Goal: Task Accomplishment & Management: Manage account settings

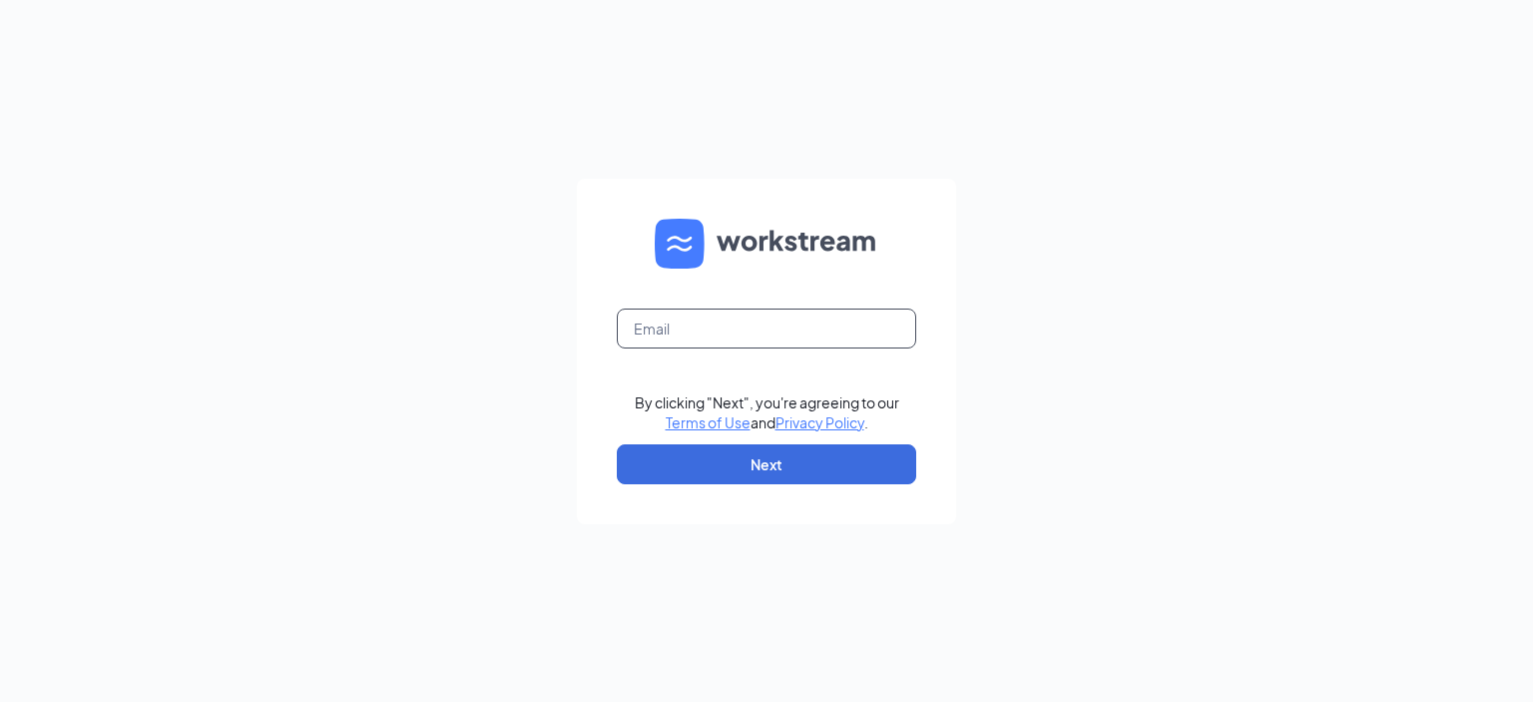
click at [660, 322] on input "text" at bounding box center [766, 328] width 299 height 40
click at [693, 325] on input "text" at bounding box center [766, 328] width 299 height 40
type input "[PERSON_NAME][EMAIL_ADDRESS][DOMAIN_NAME]"
click at [768, 463] on button "Next" at bounding box center [766, 464] width 299 height 40
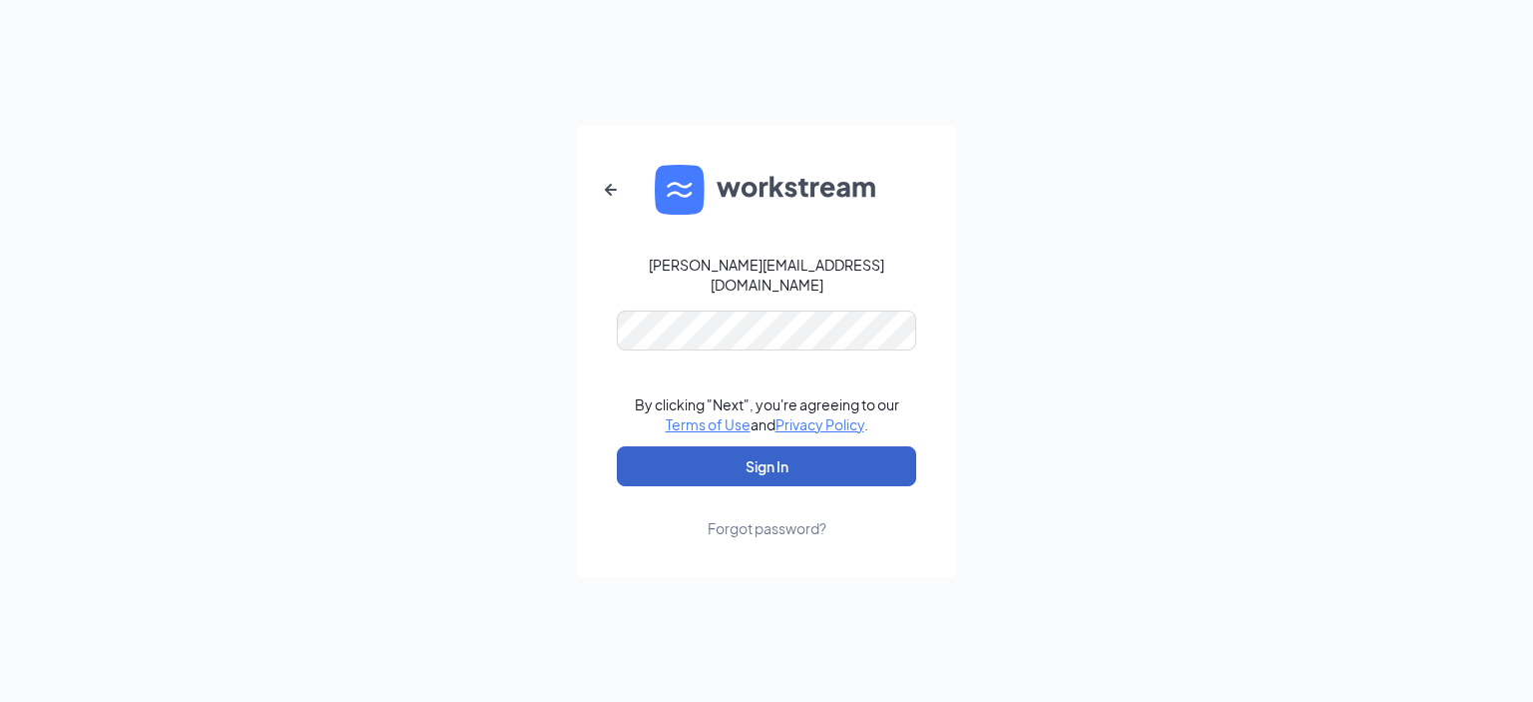
click at [775, 461] on button "Sign In" at bounding box center [766, 466] width 299 height 40
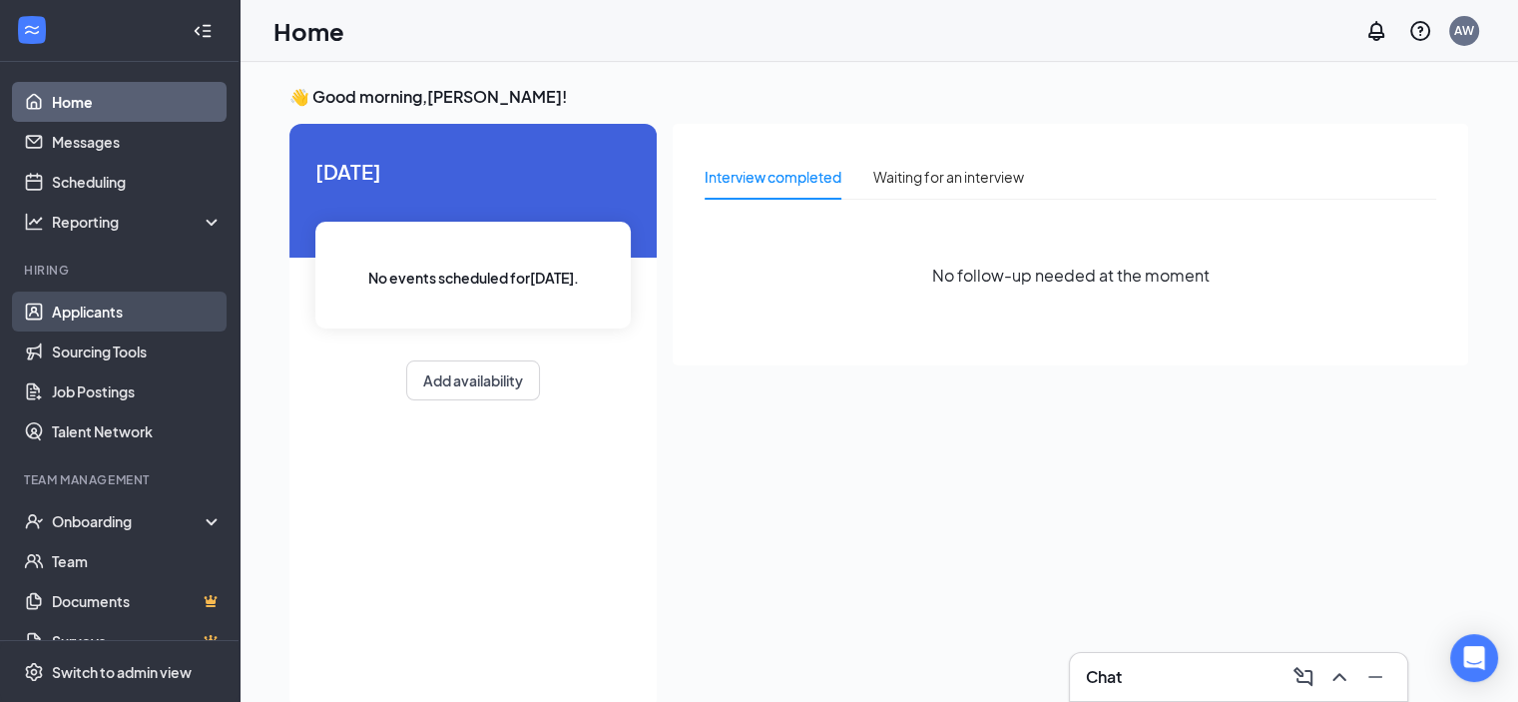
click at [57, 306] on link "Applicants" at bounding box center [137, 311] width 171 height 40
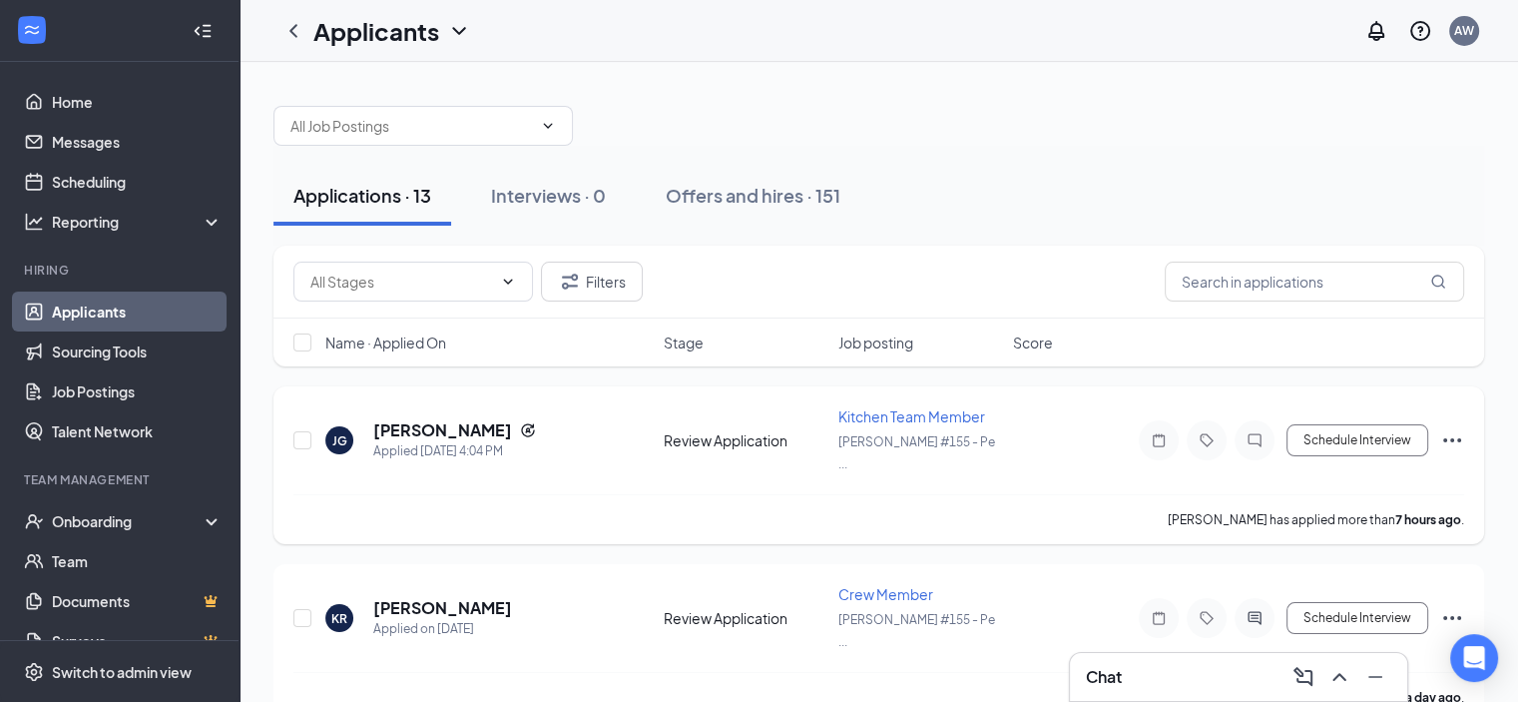
click at [400, 419] on h5 "[PERSON_NAME]" at bounding box center [442, 430] width 139 height 22
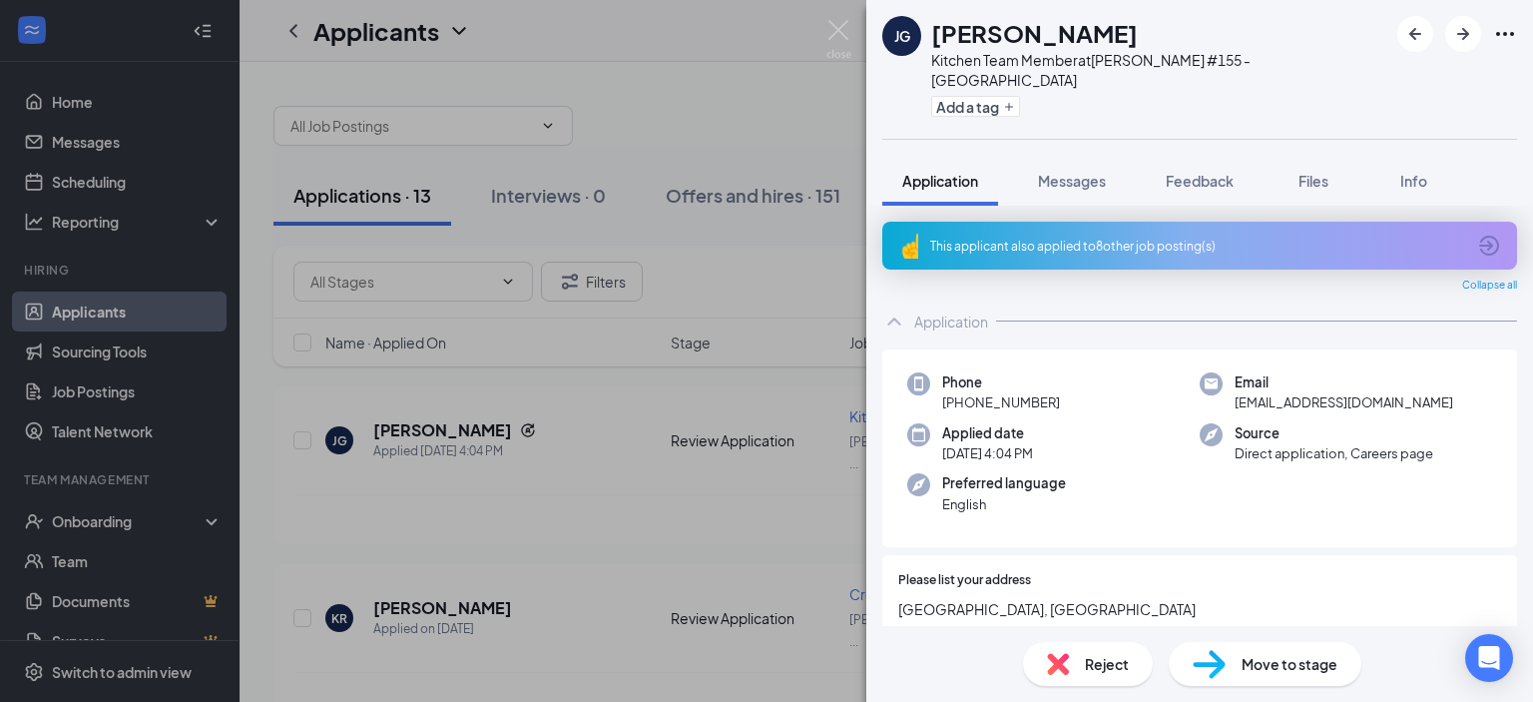
click at [1477, 234] on icon "ArrowCircle" at bounding box center [1489, 246] width 24 height 24
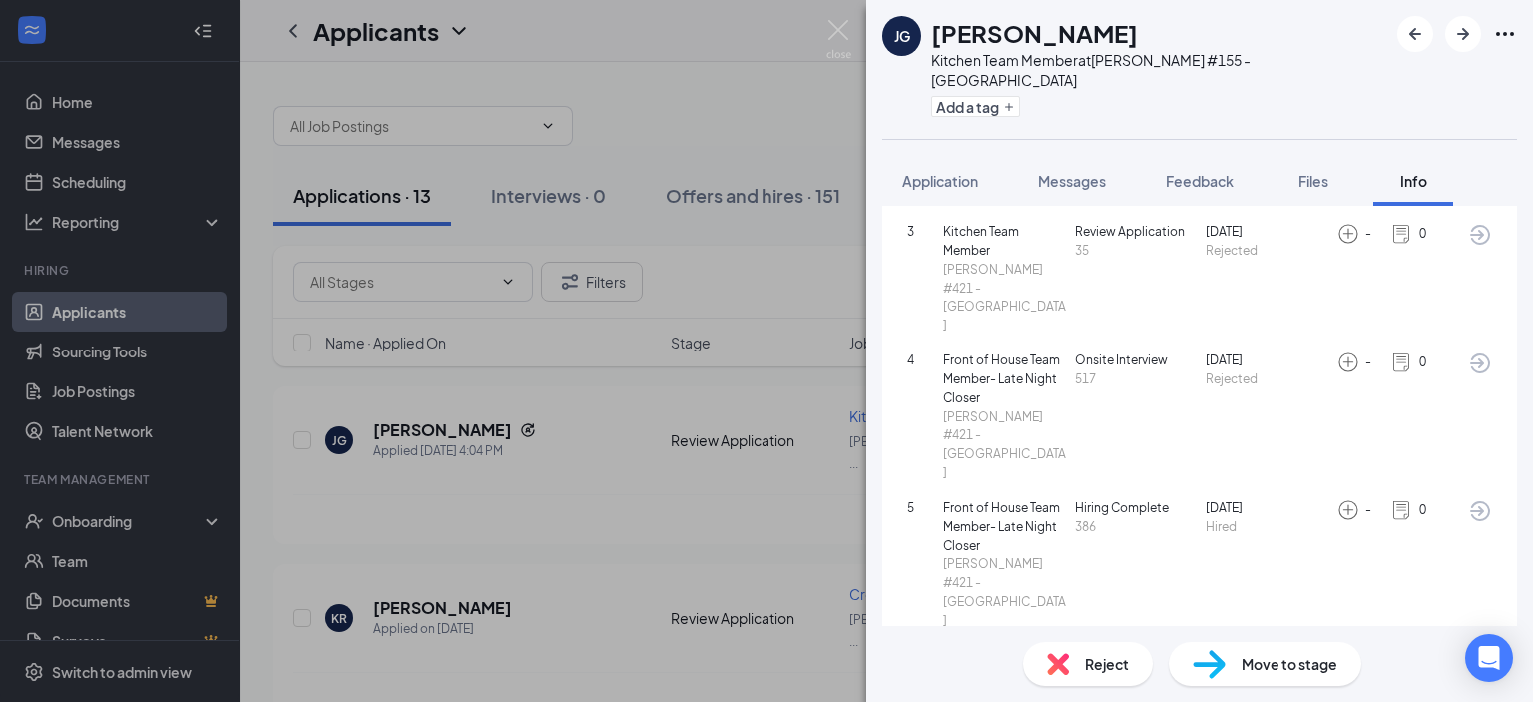
scroll to position [416, 0]
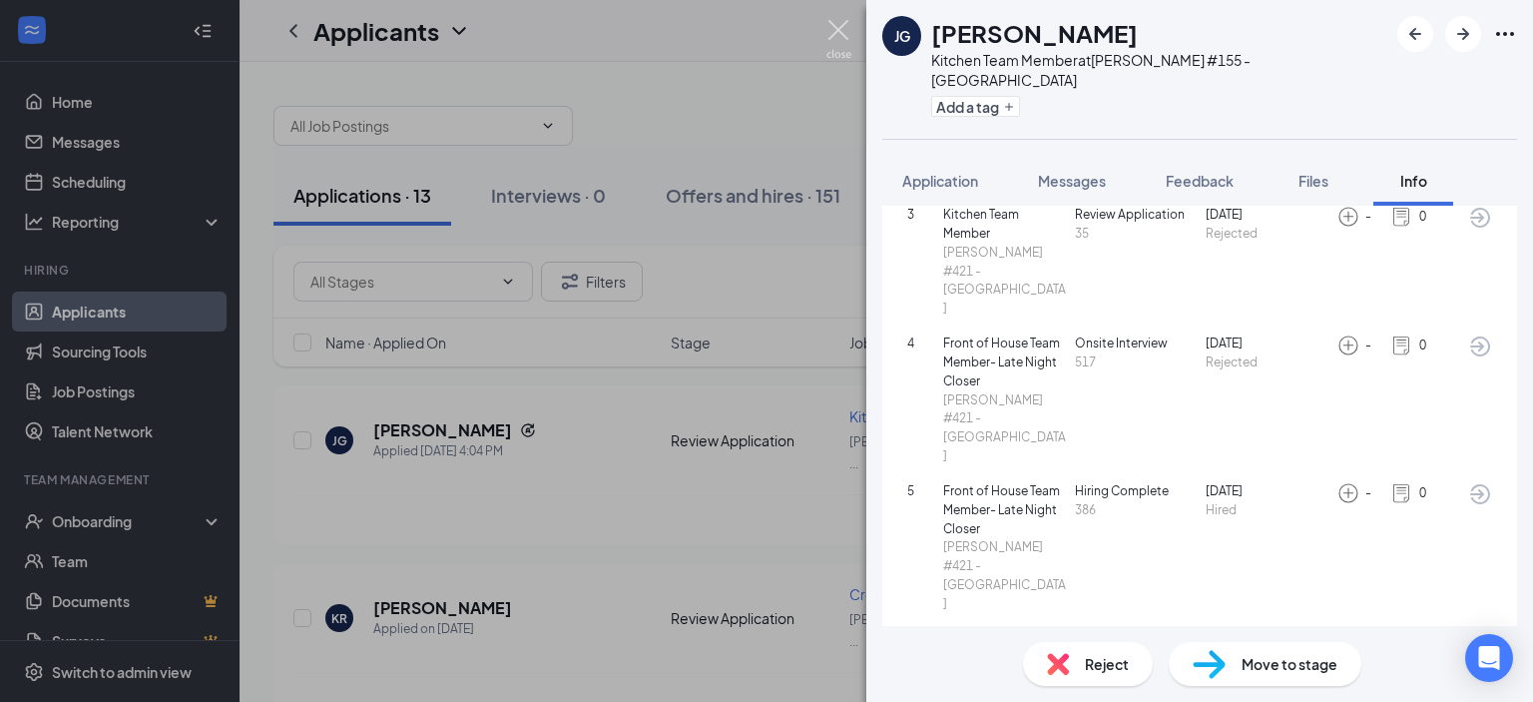
click at [842, 27] on img at bounding box center [838, 39] width 25 height 39
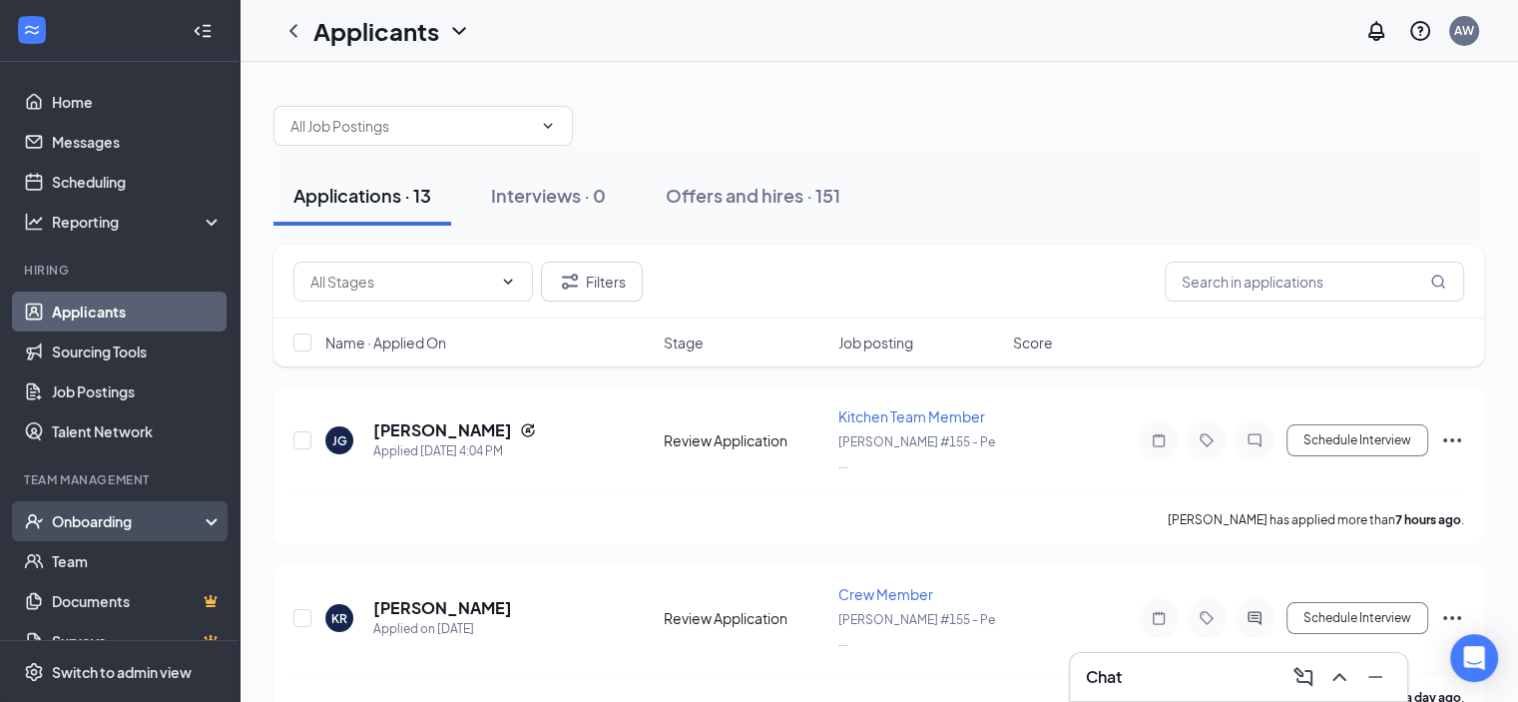
click at [74, 529] on div "Onboarding" at bounding box center [129, 521] width 154 height 20
drag, startPoint x: 69, startPoint y: 569, endPoint x: 88, endPoint y: 542, distance: 33.0
click at [69, 567] on link "Overview" at bounding box center [137, 561] width 171 height 40
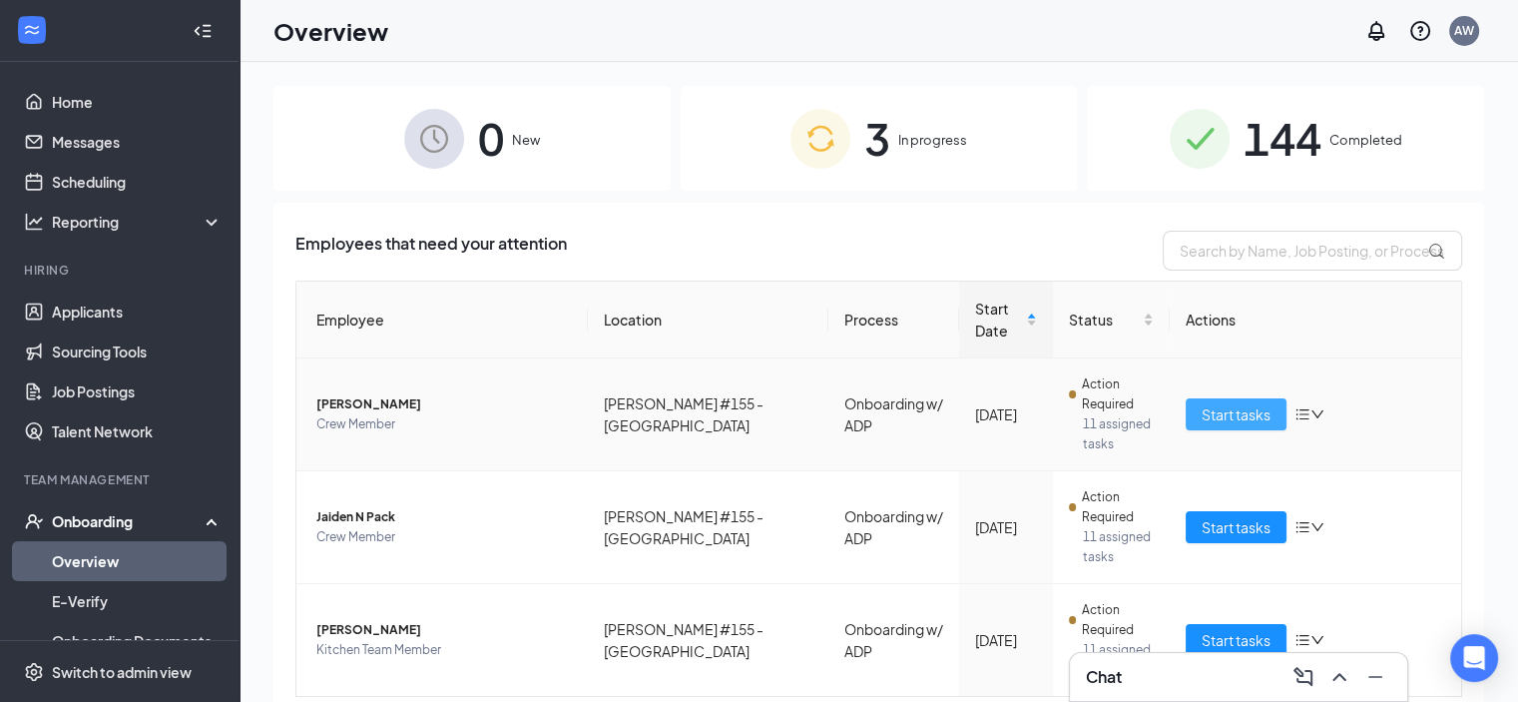
click at [1202, 403] on span "Start tasks" at bounding box center [1236, 414] width 69 height 22
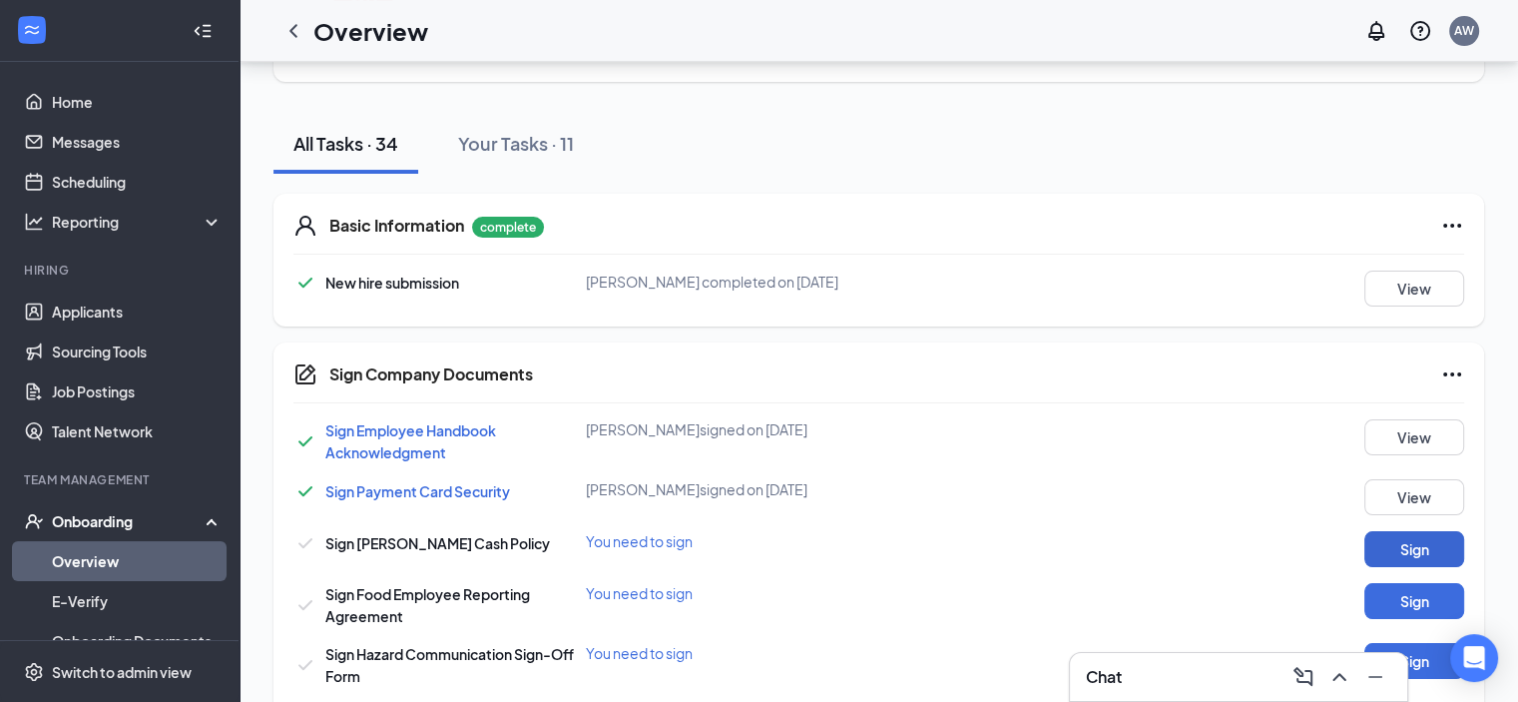
scroll to position [299, 0]
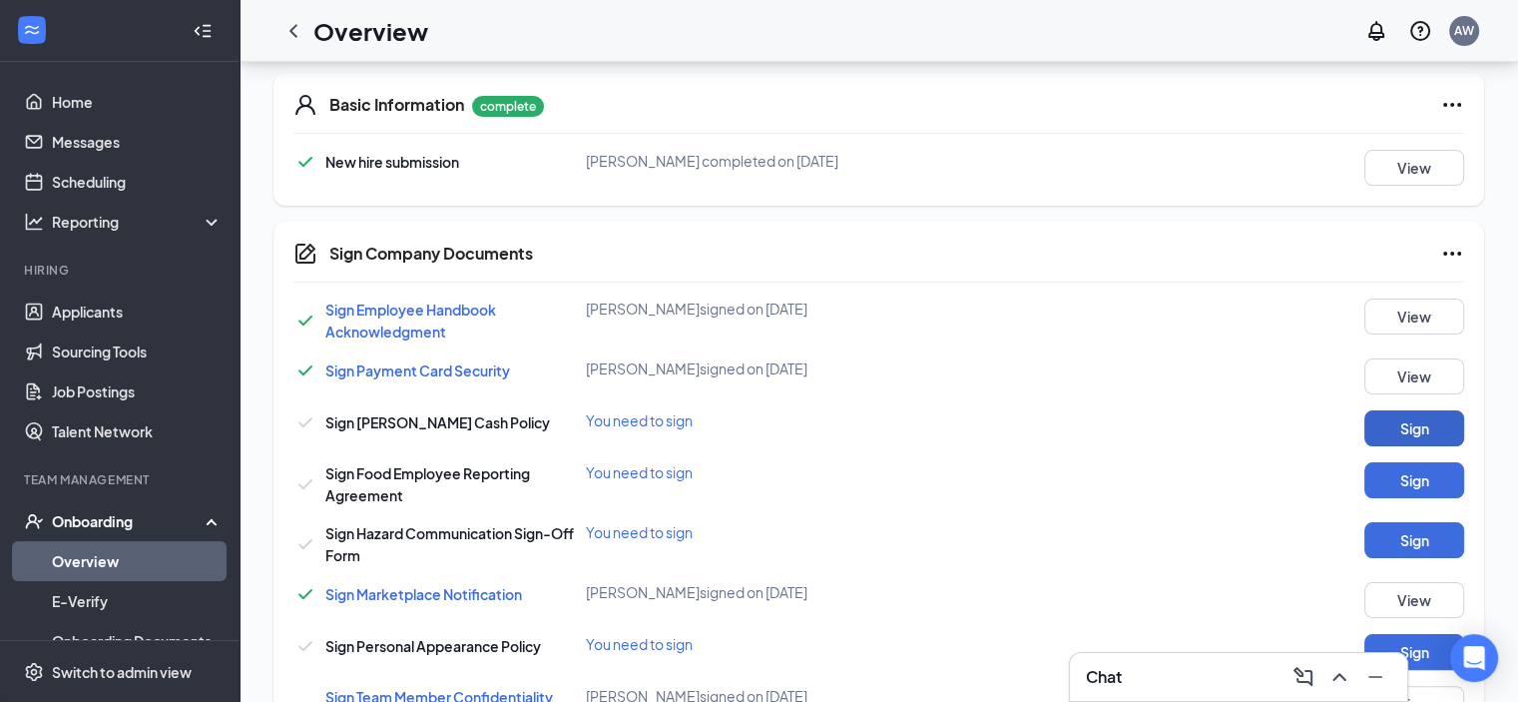
click at [1405, 422] on button "Sign" at bounding box center [1414, 428] width 100 height 36
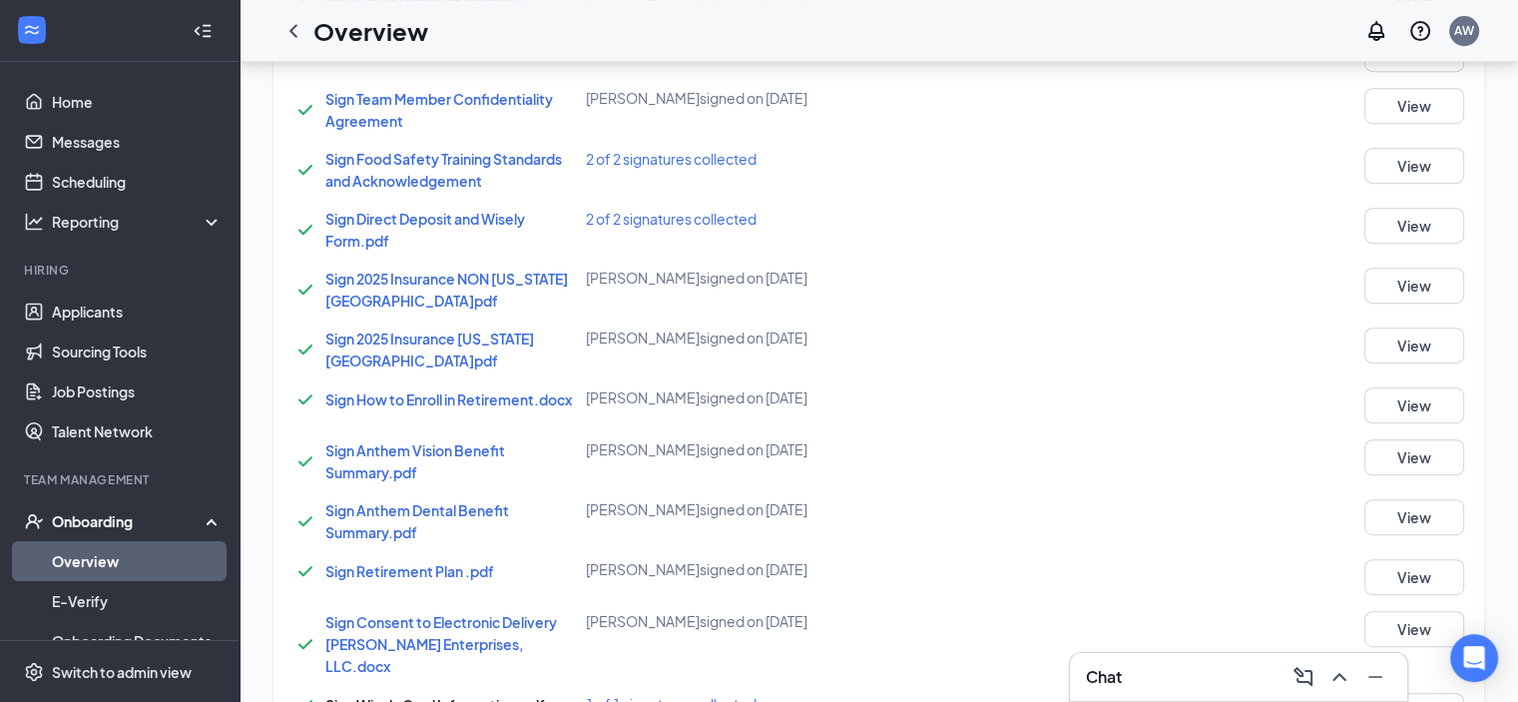
scroll to position [1397, 0]
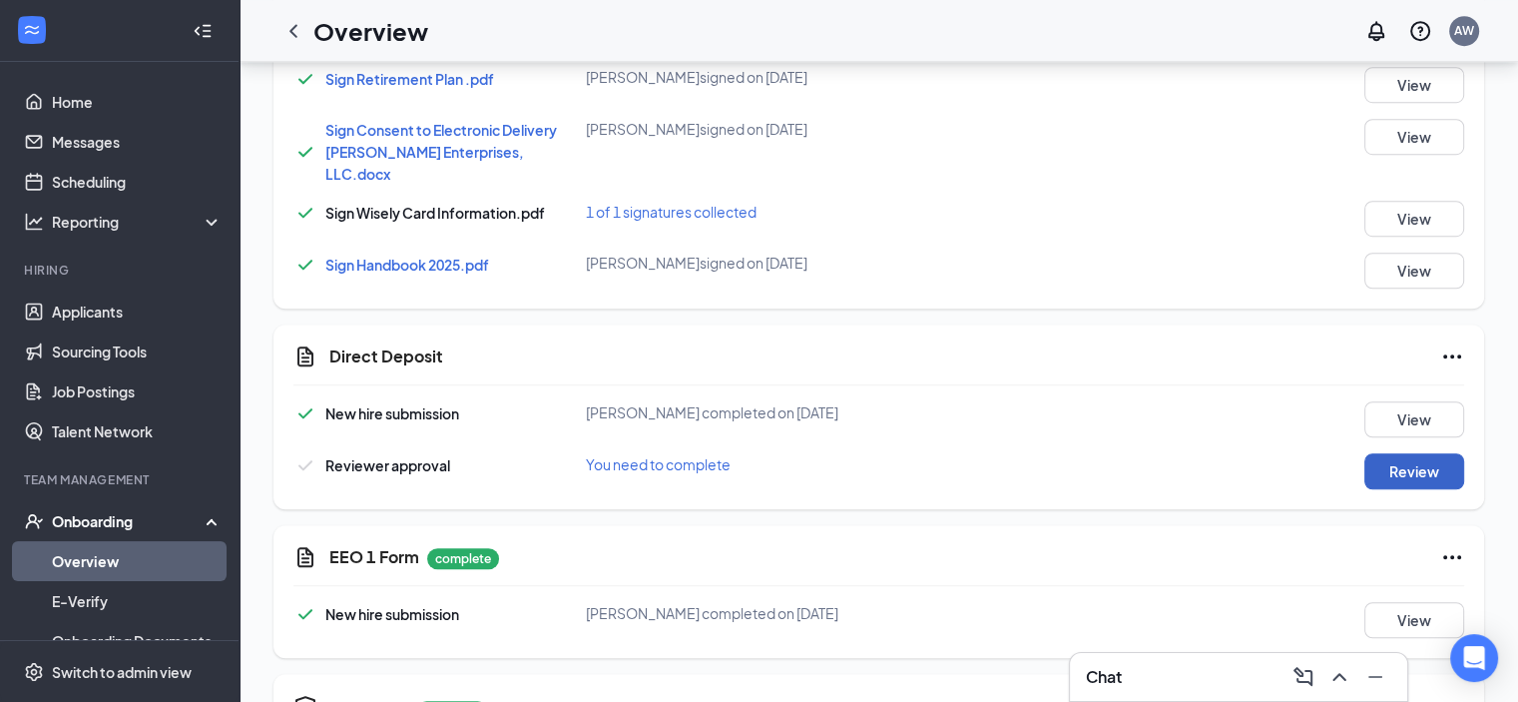
click at [1394, 453] on button "Review" at bounding box center [1414, 471] width 100 height 36
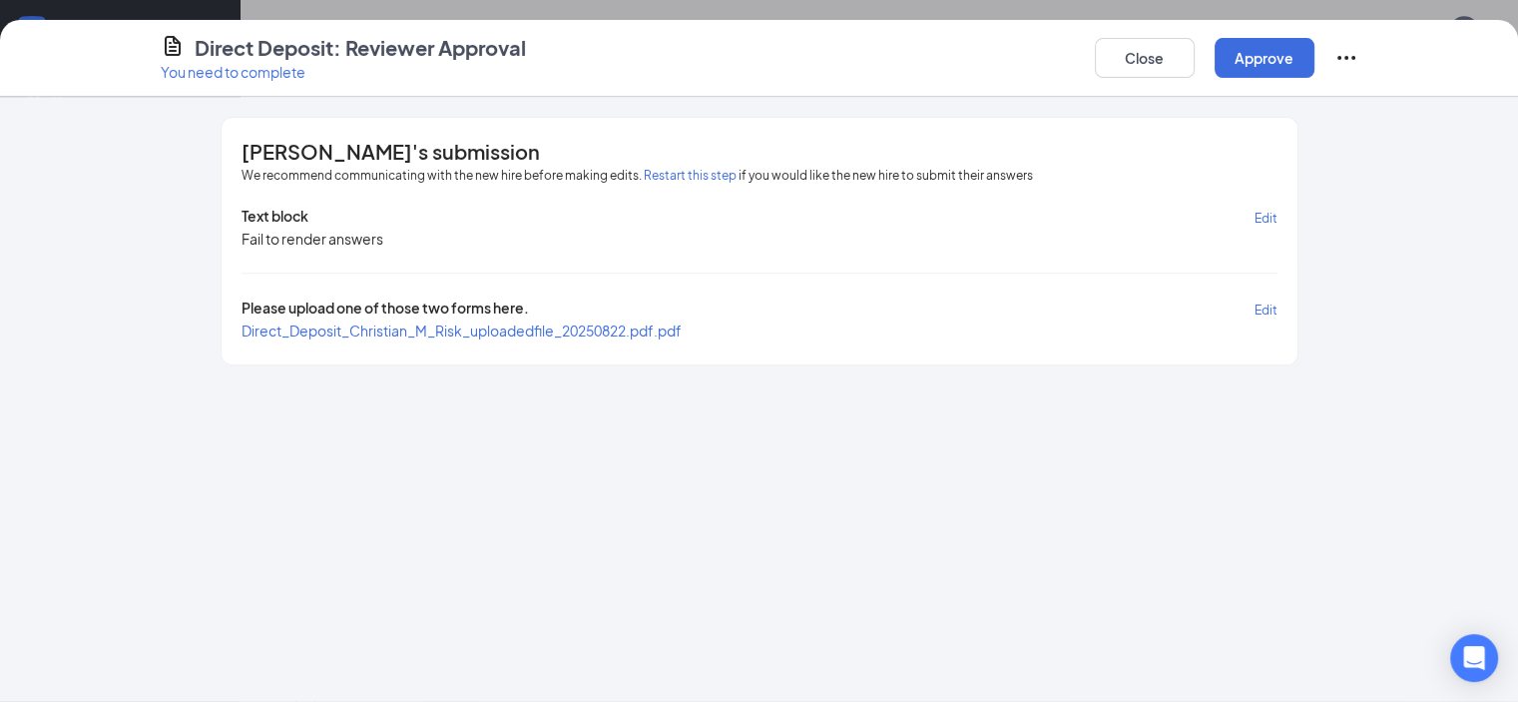
click at [290, 325] on span "Direct_Deposit_Christian_M_Risk_uploadedfile_20250822.pdf.pdf" at bounding box center [462, 330] width 440 height 18
click at [1315, 53] on button "Approve" at bounding box center [1265, 58] width 100 height 40
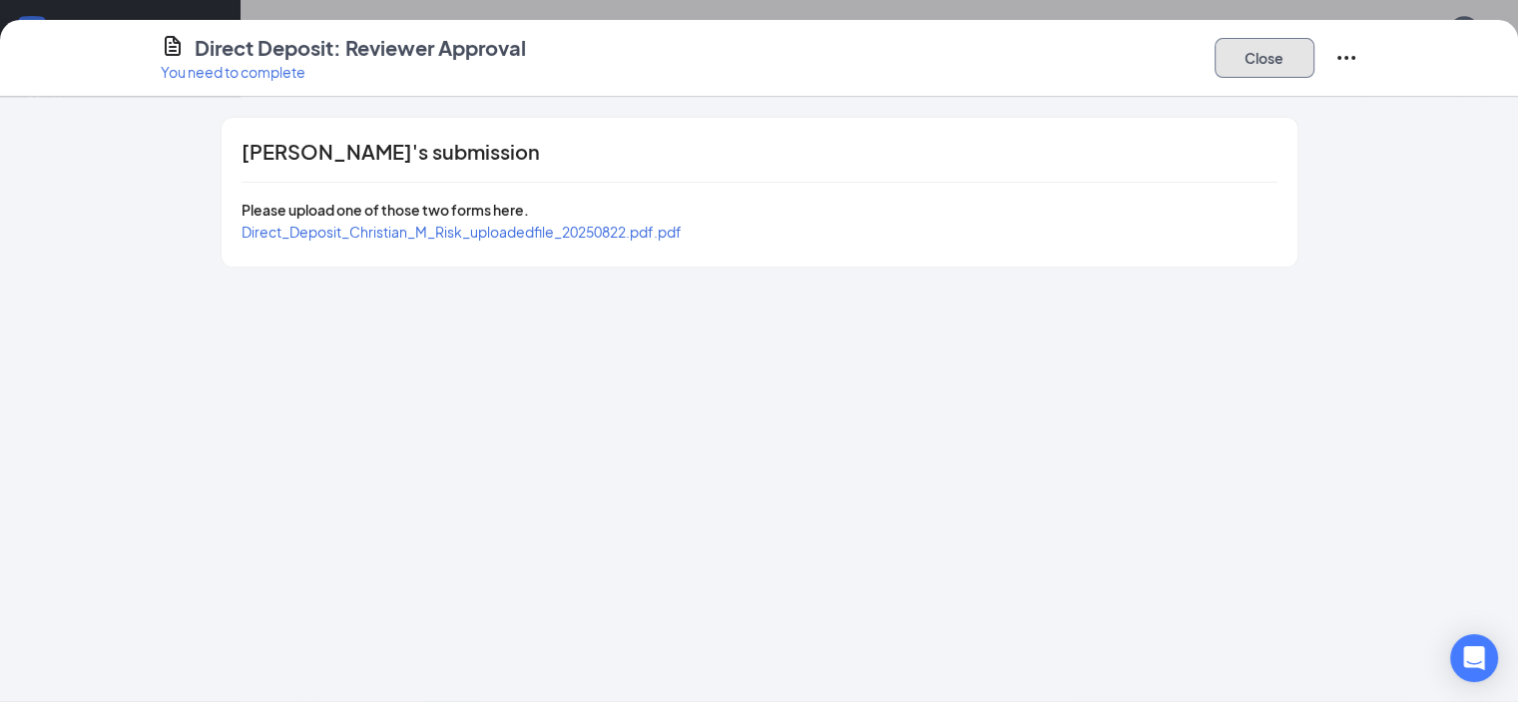
click at [1315, 53] on button "Close" at bounding box center [1265, 58] width 100 height 40
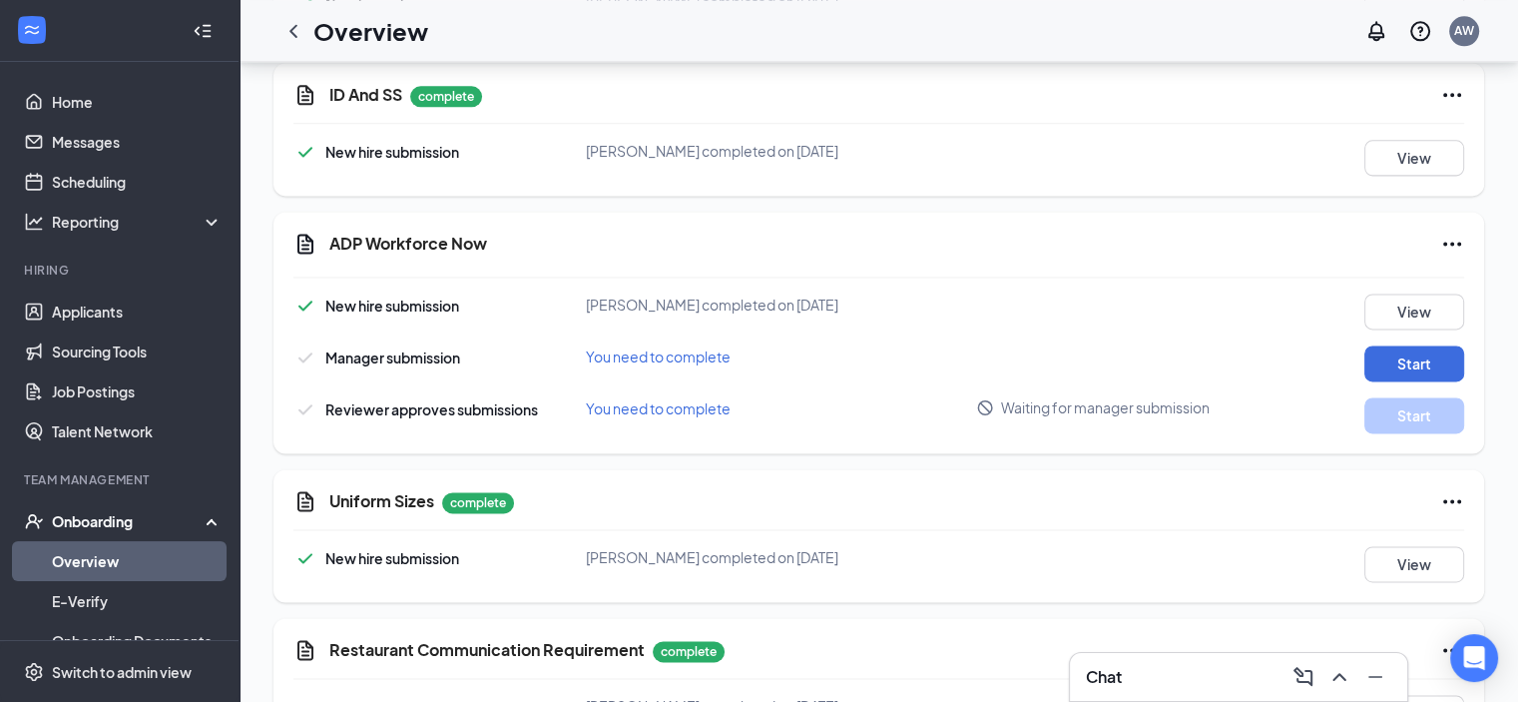
scroll to position [2711, 0]
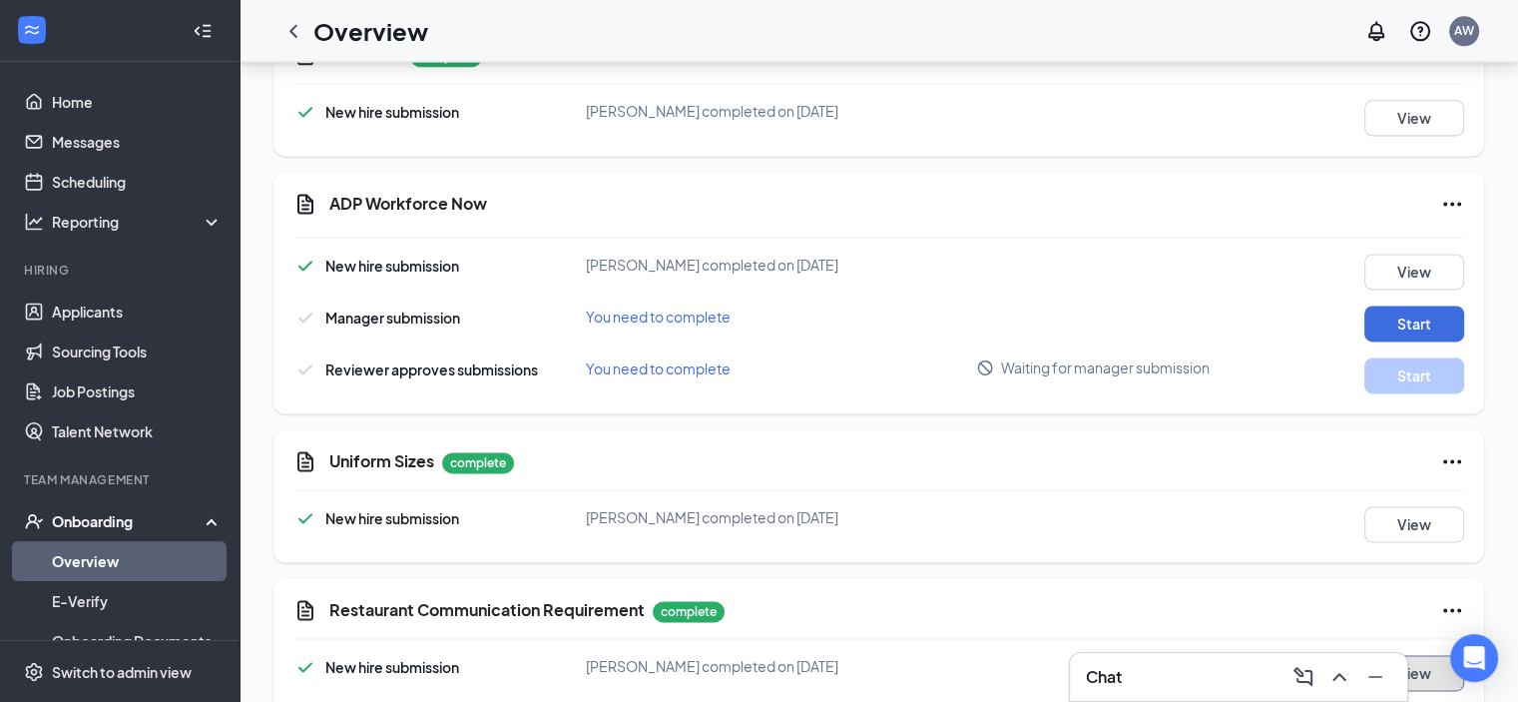
click at [1404, 655] on button "View" at bounding box center [1414, 673] width 100 height 36
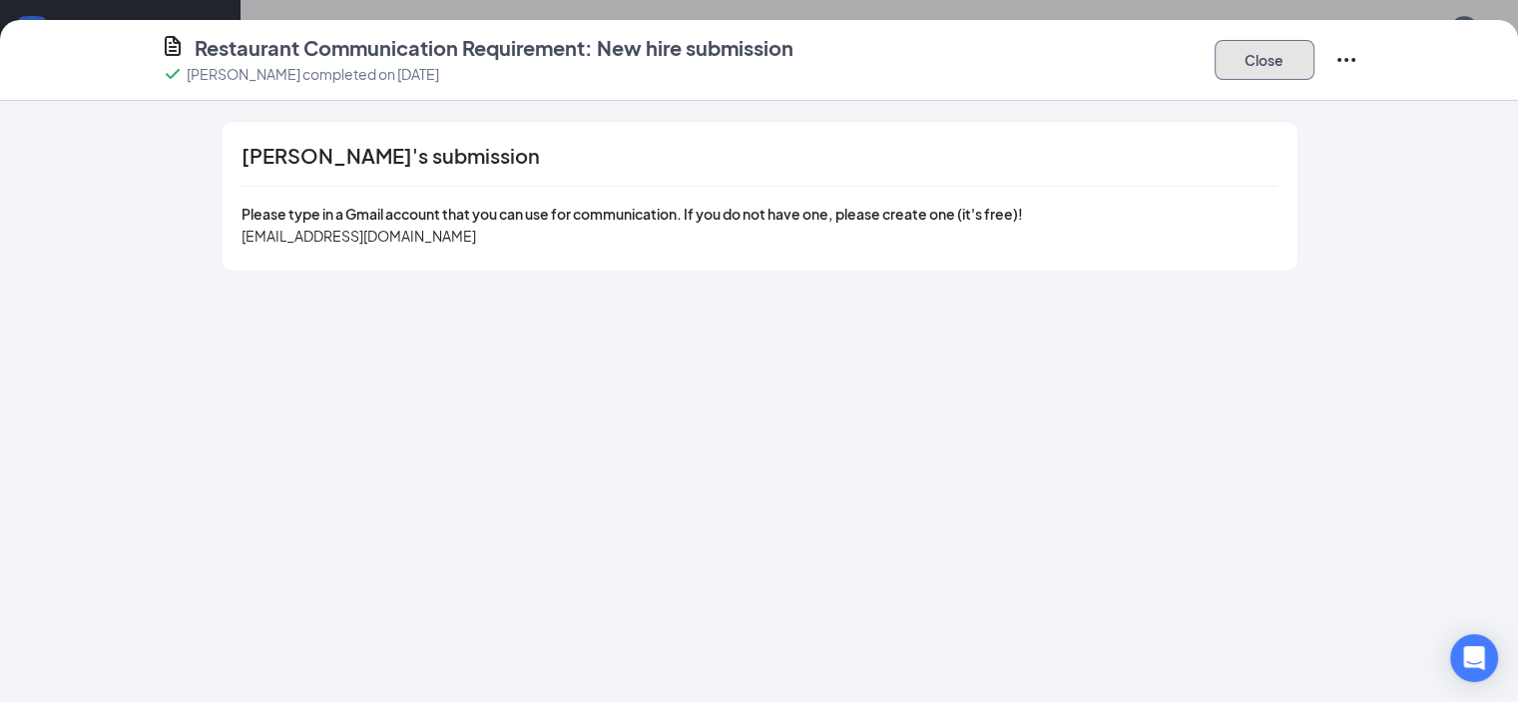
click at [1315, 66] on button "Close" at bounding box center [1265, 60] width 100 height 40
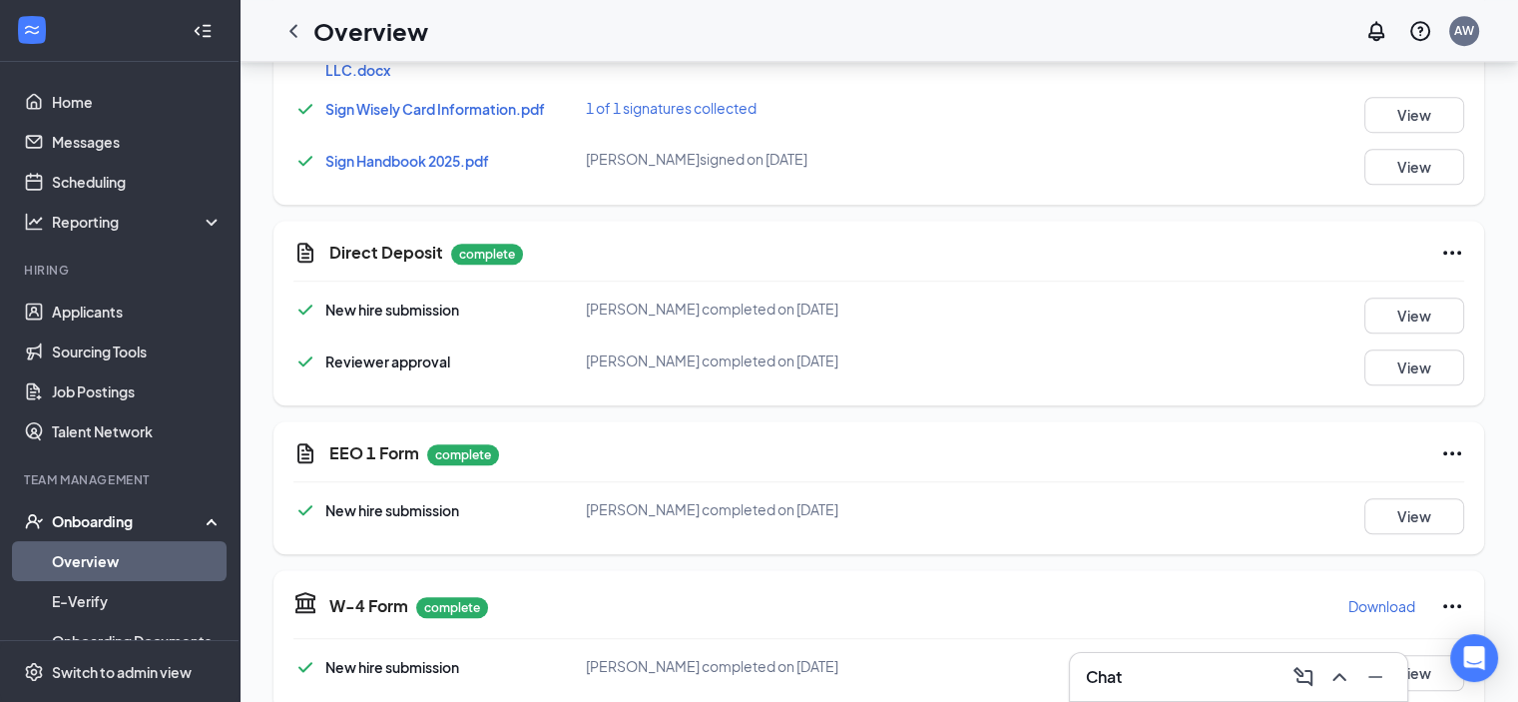
scroll to position [1314, 0]
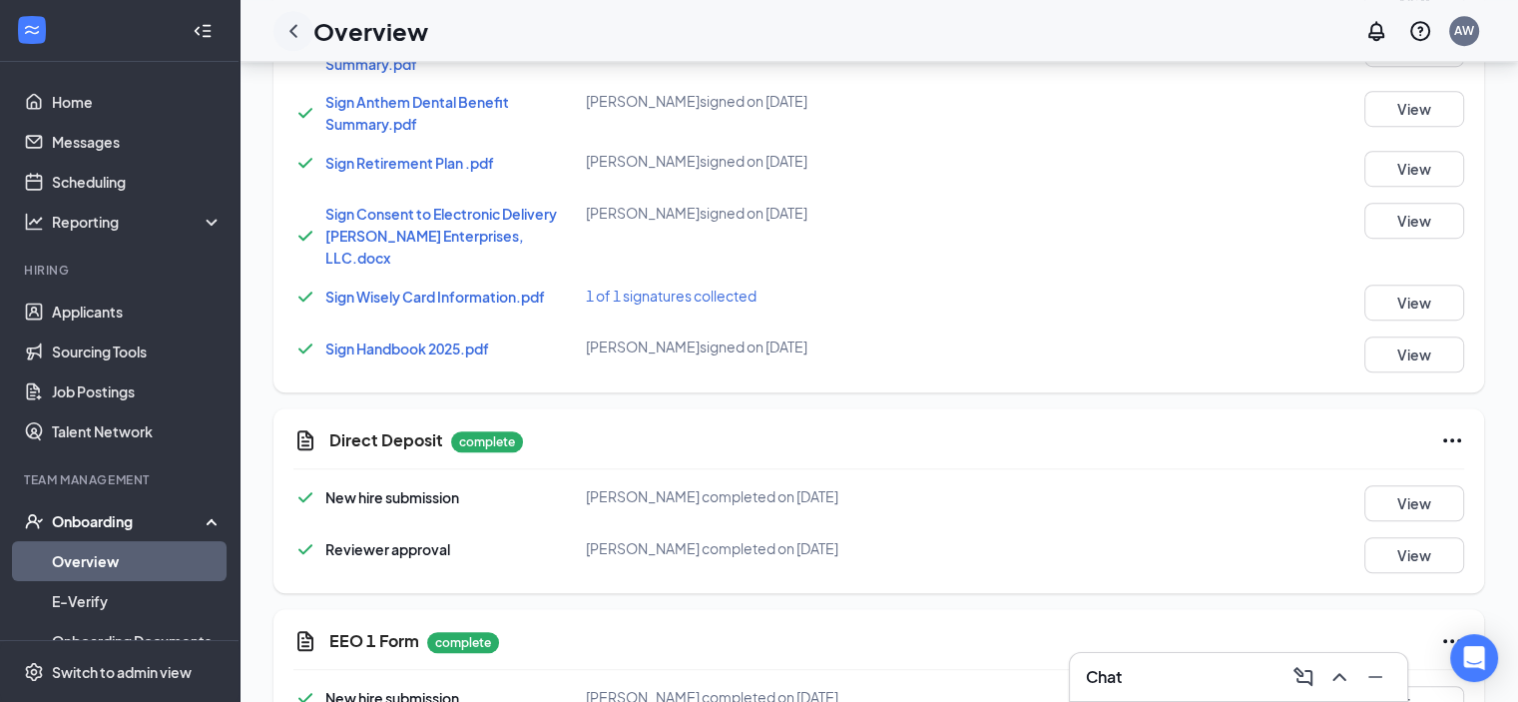
click at [287, 27] on icon "ChevronLeft" at bounding box center [293, 31] width 24 height 24
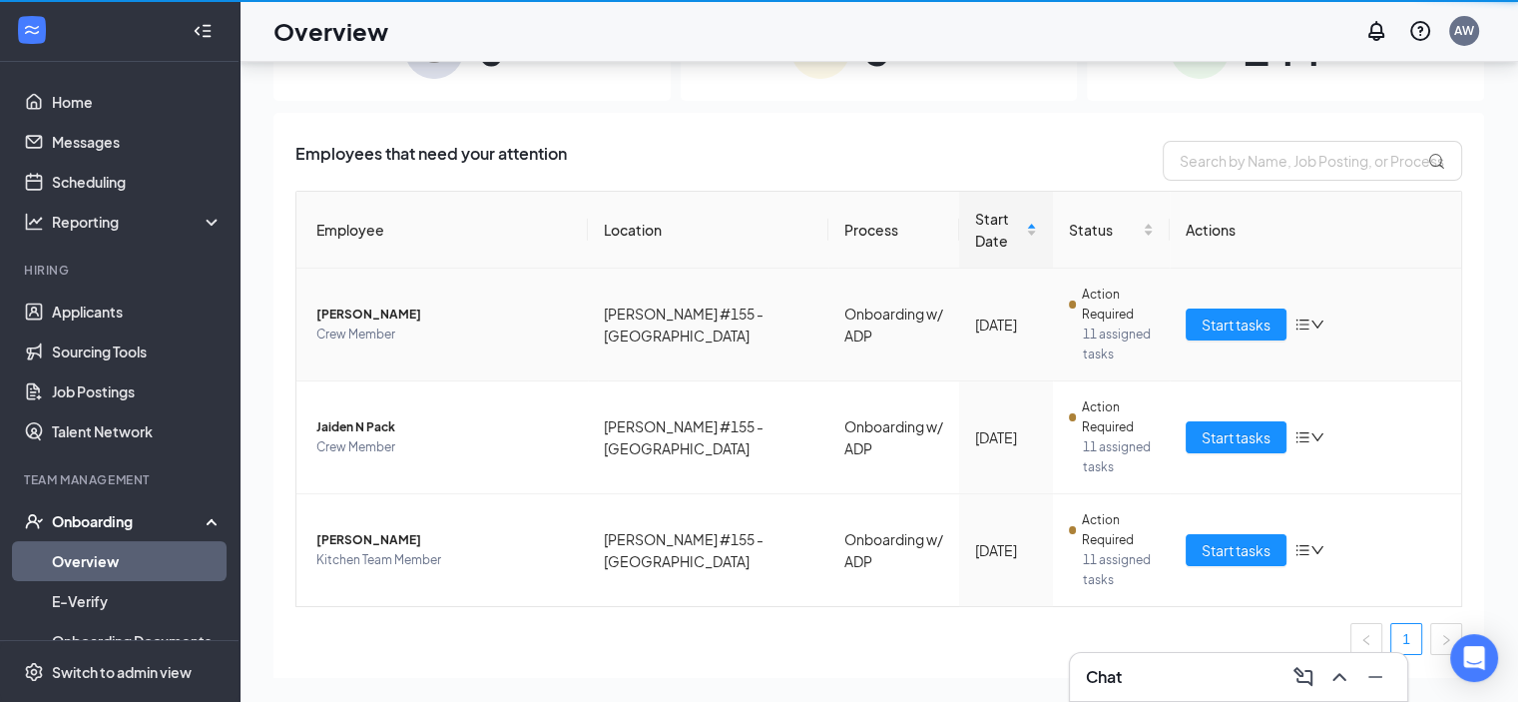
scroll to position [90, 0]
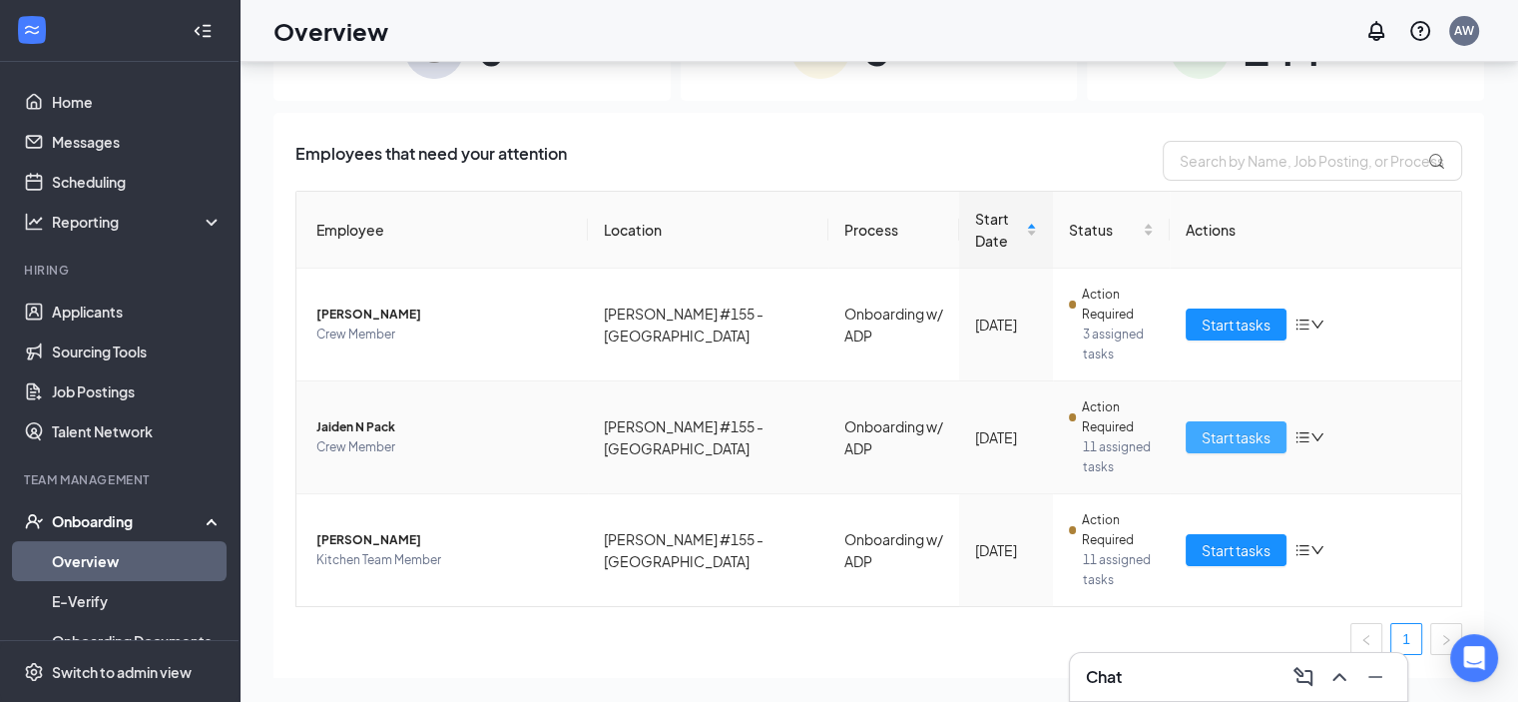
click at [1222, 426] on span "Start tasks" at bounding box center [1236, 437] width 69 height 22
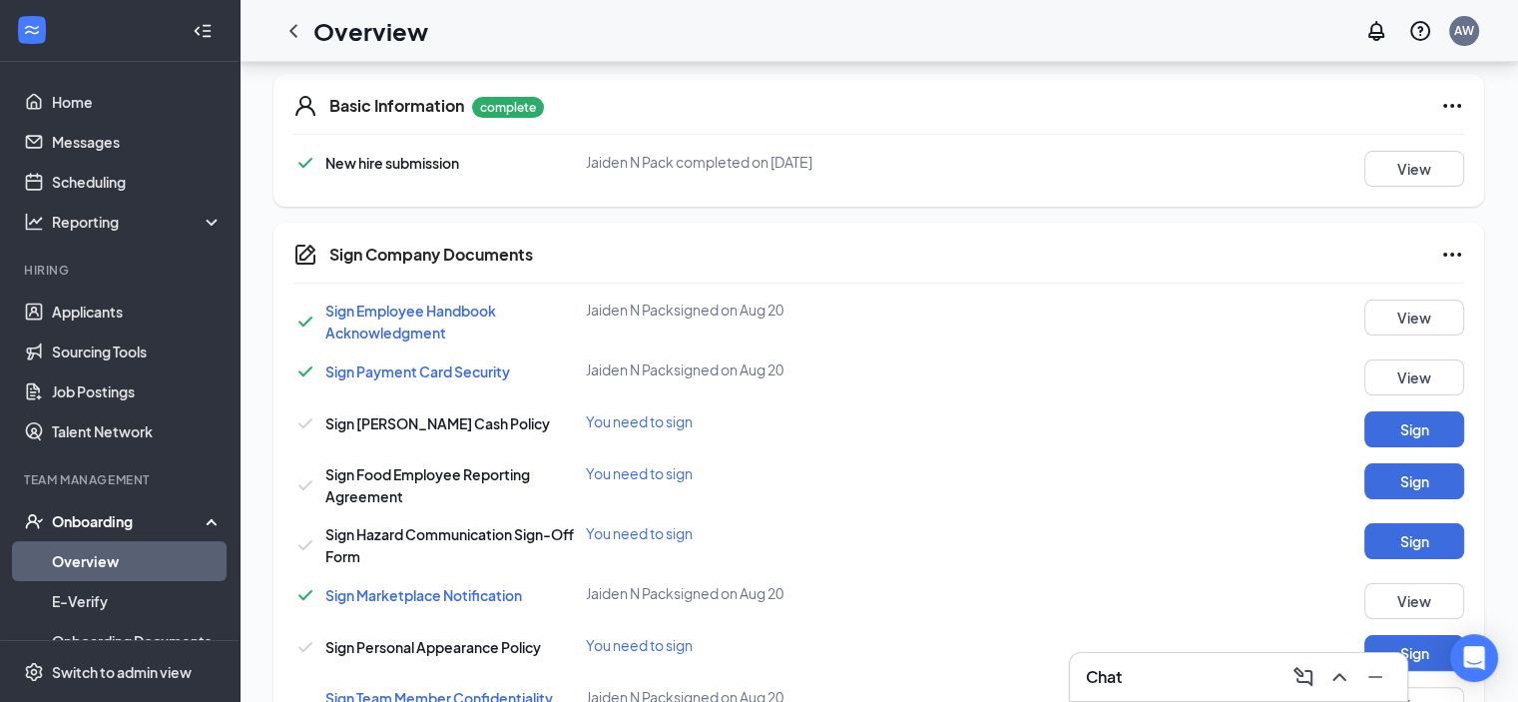
scroll to position [299, 0]
click at [1379, 416] on button "Sign" at bounding box center [1414, 428] width 100 height 36
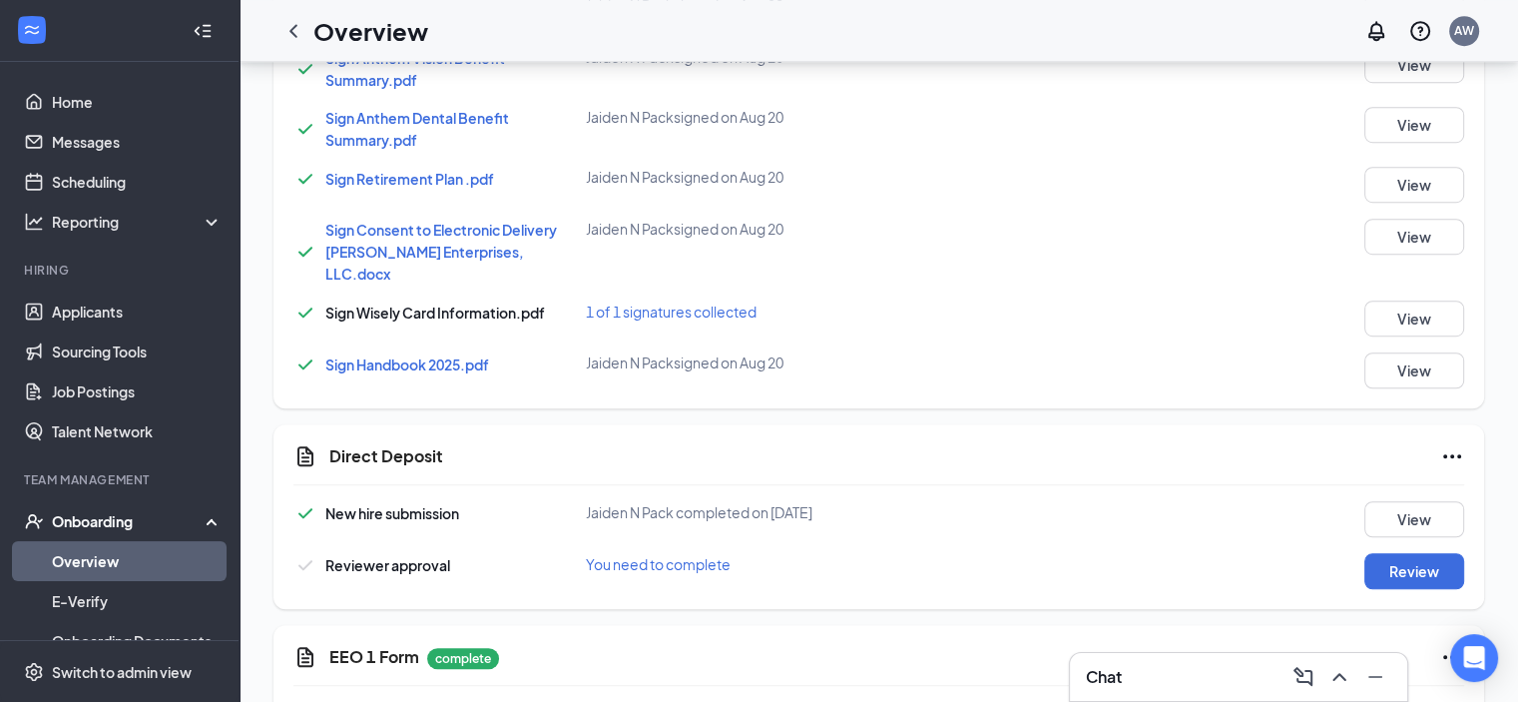
scroll to position [1397, 0]
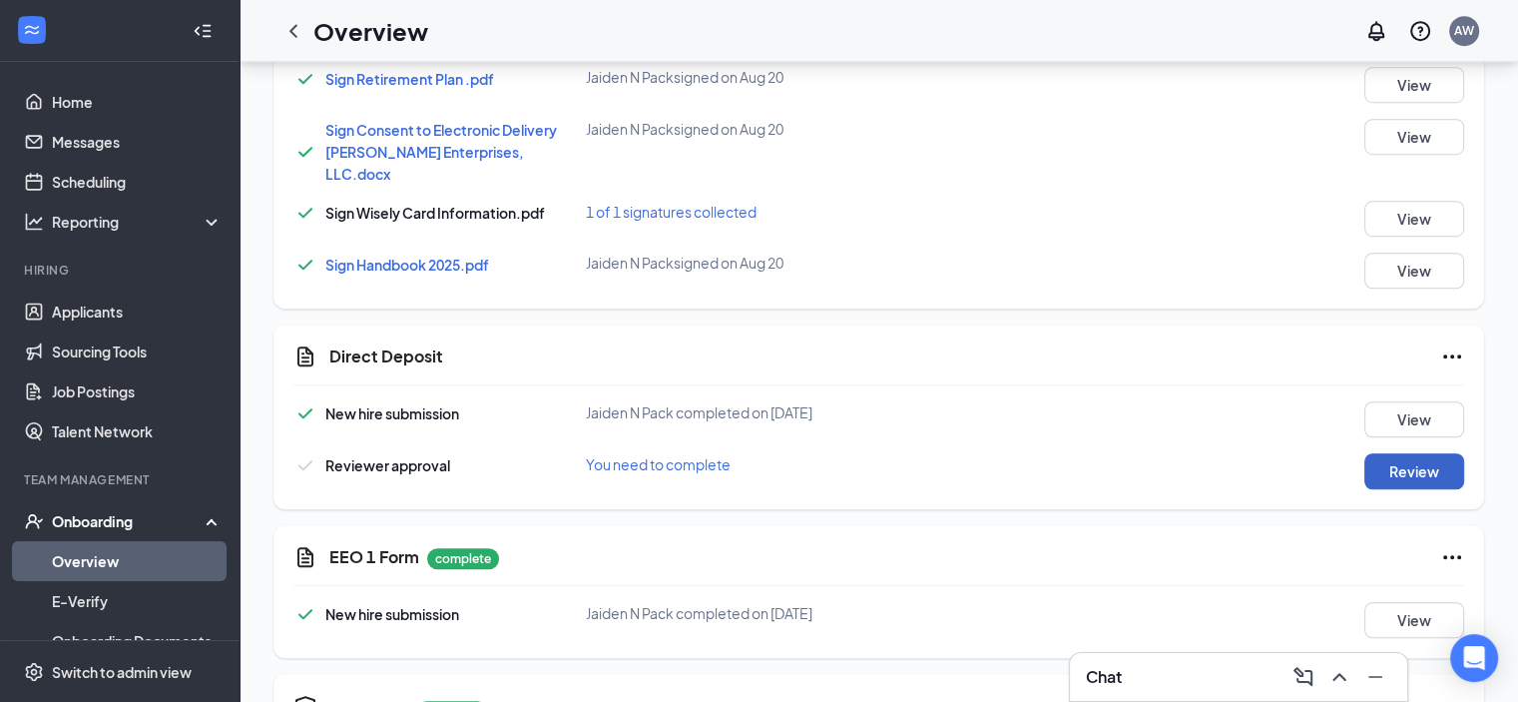
click at [1393, 453] on button "Review" at bounding box center [1414, 471] width 100 height 36
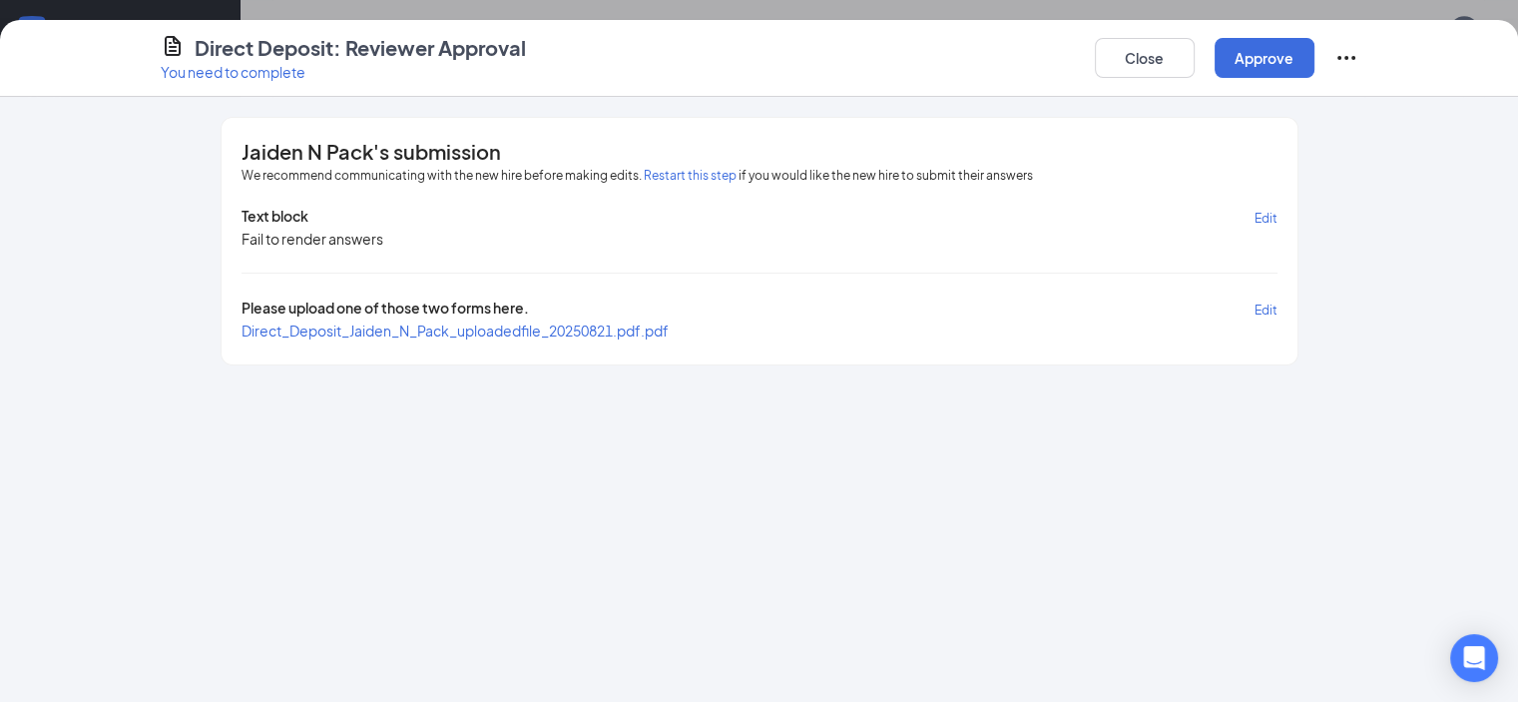
click at [408, 327] on span "Direct_Deposit_Jaiden_N_Pack_uploadedfile_20250821.pdf.pdf" at bounding box center [455, 330] width 427 height 18
click at [1195, 55] on button "Close" at bounding box center [1145, 58] width 100 height 40
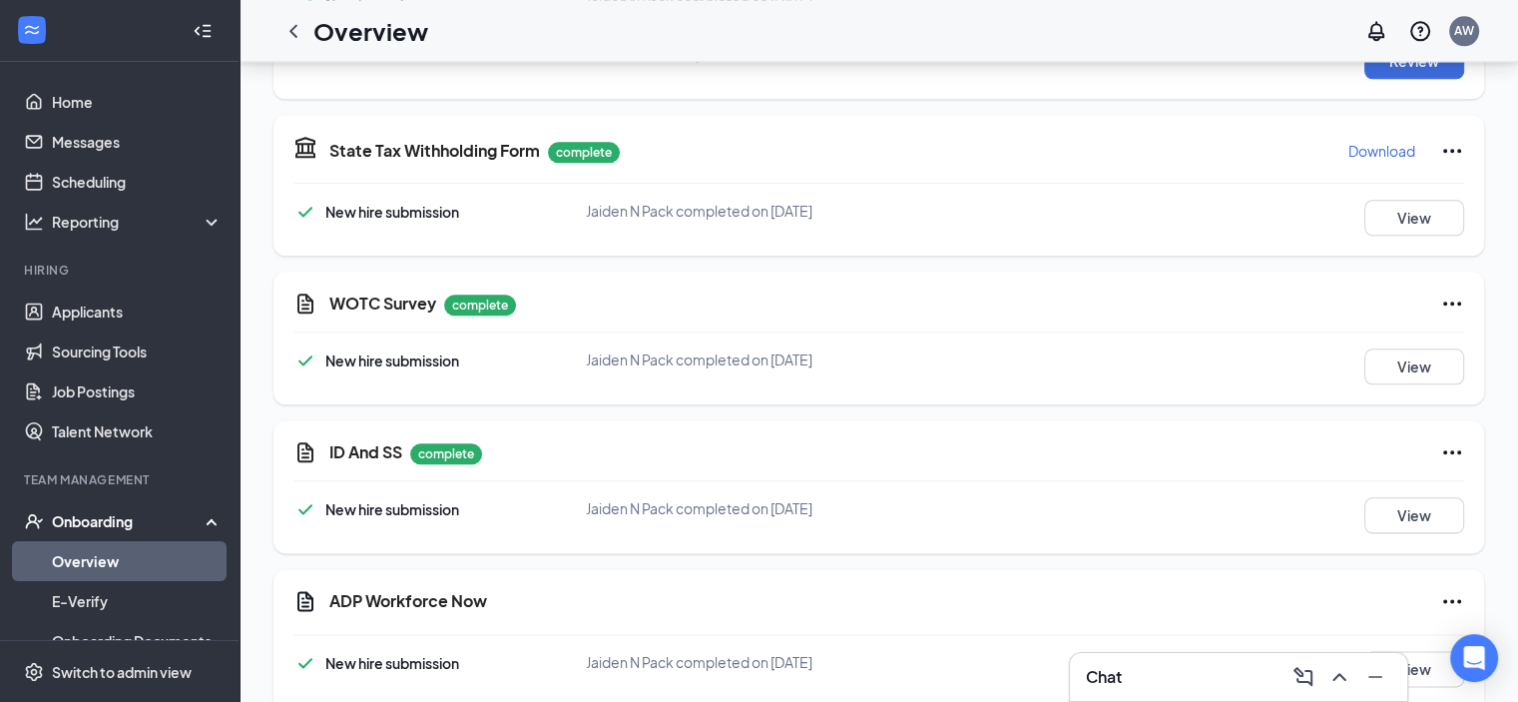
scroll to position [2312, 0]
click at [277, 30] on div at bounding box center [293, 31] width 40 height 40
click at [287, 35] on icon "ChevronLeft" at bounding box center [293, 31] width 24 height 24
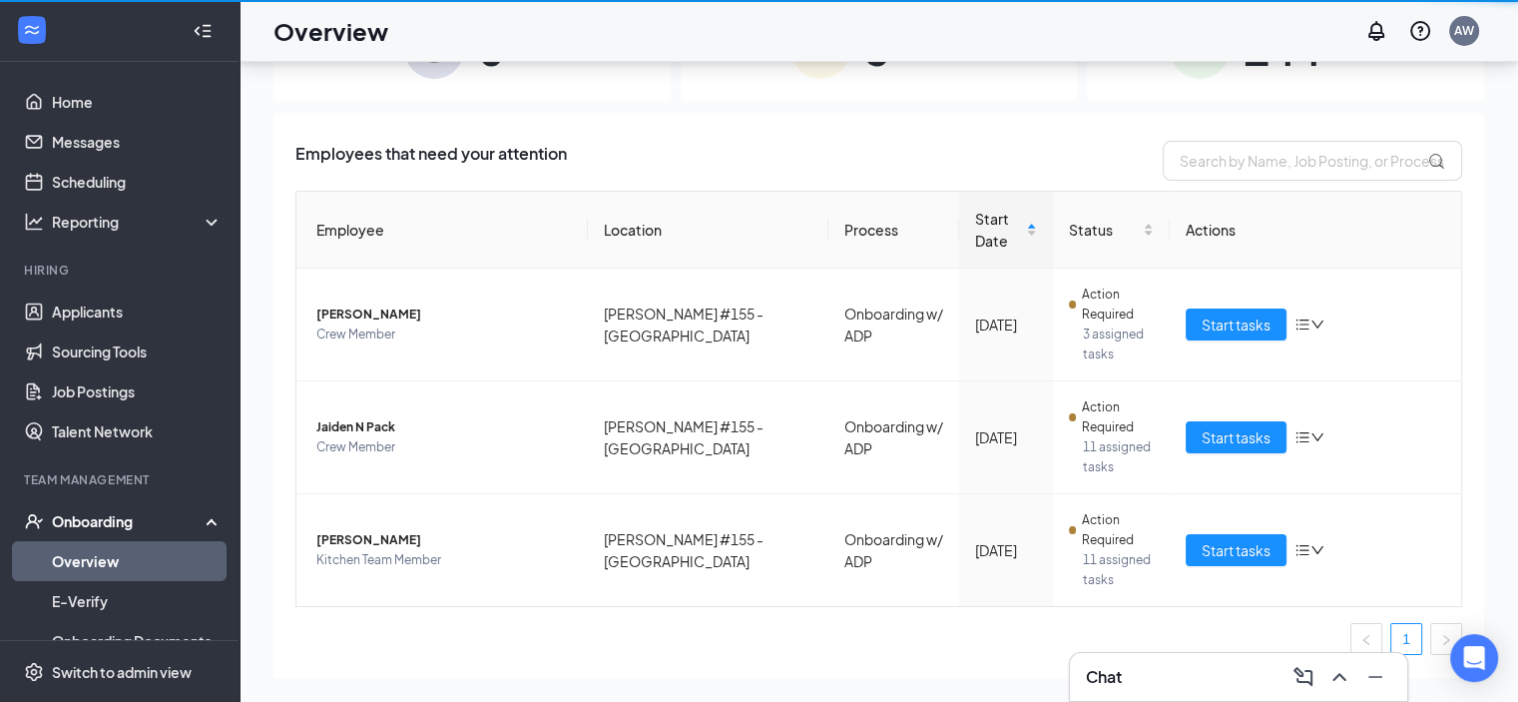
scroll to position [90, 0]
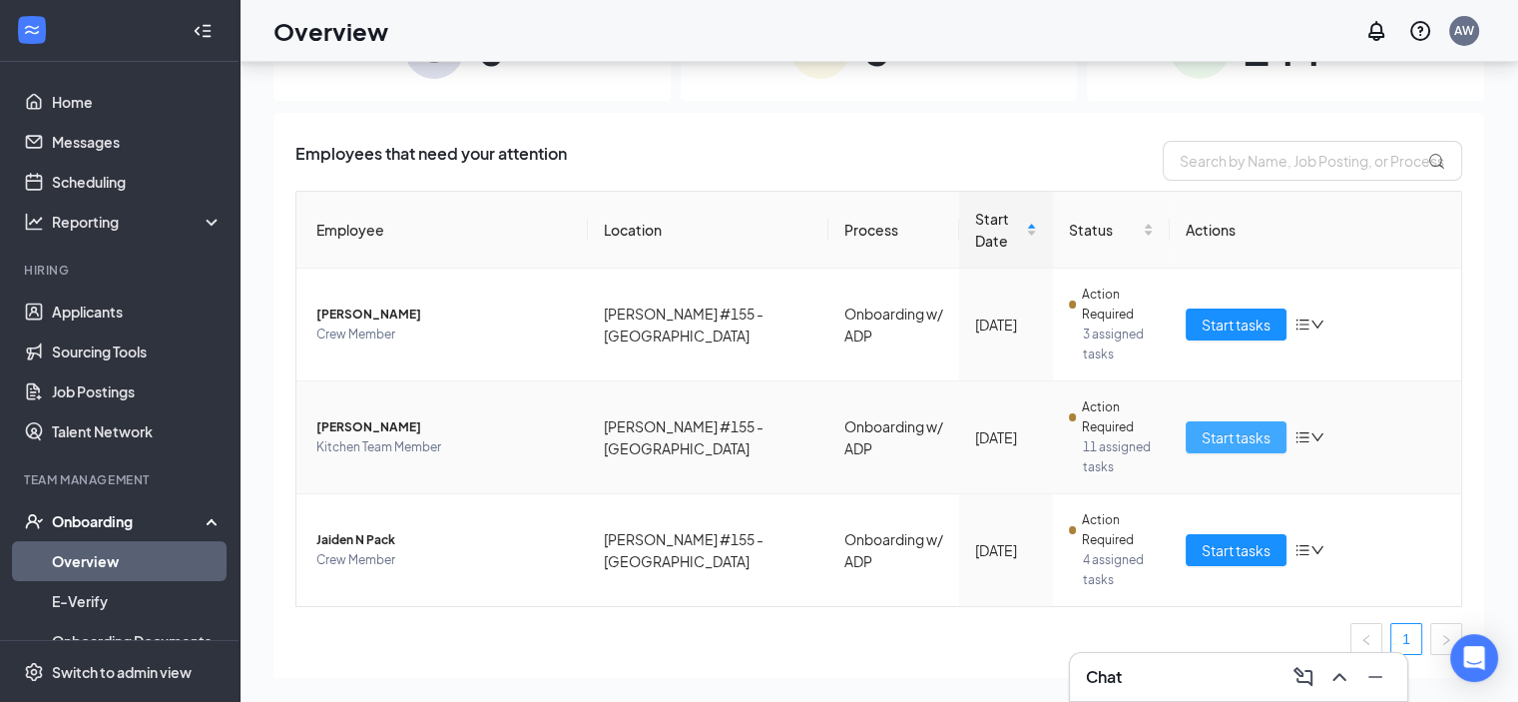
click at [1255, 426] on span "Start tasks" at bounding box center [1236, 437] width 69 height 22
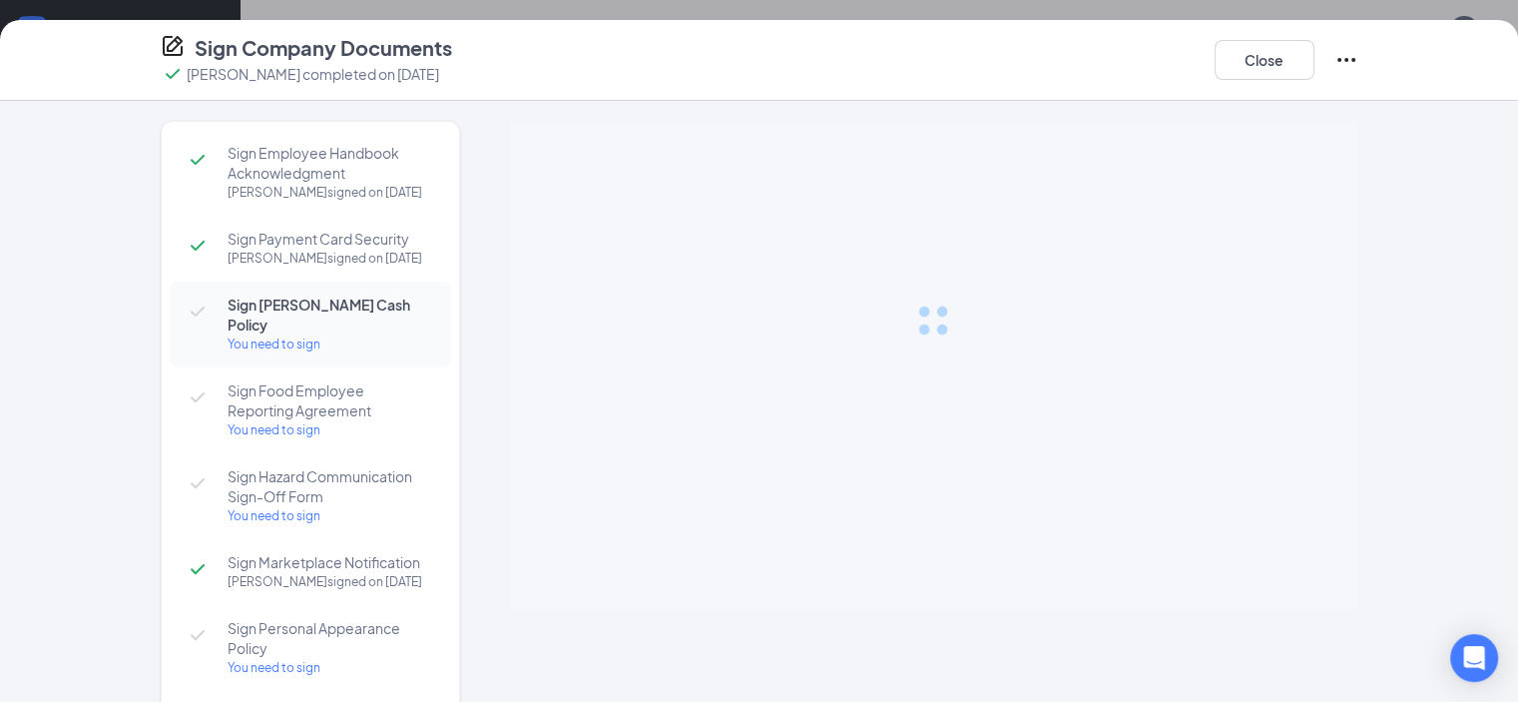
scroll to position [299, 0]
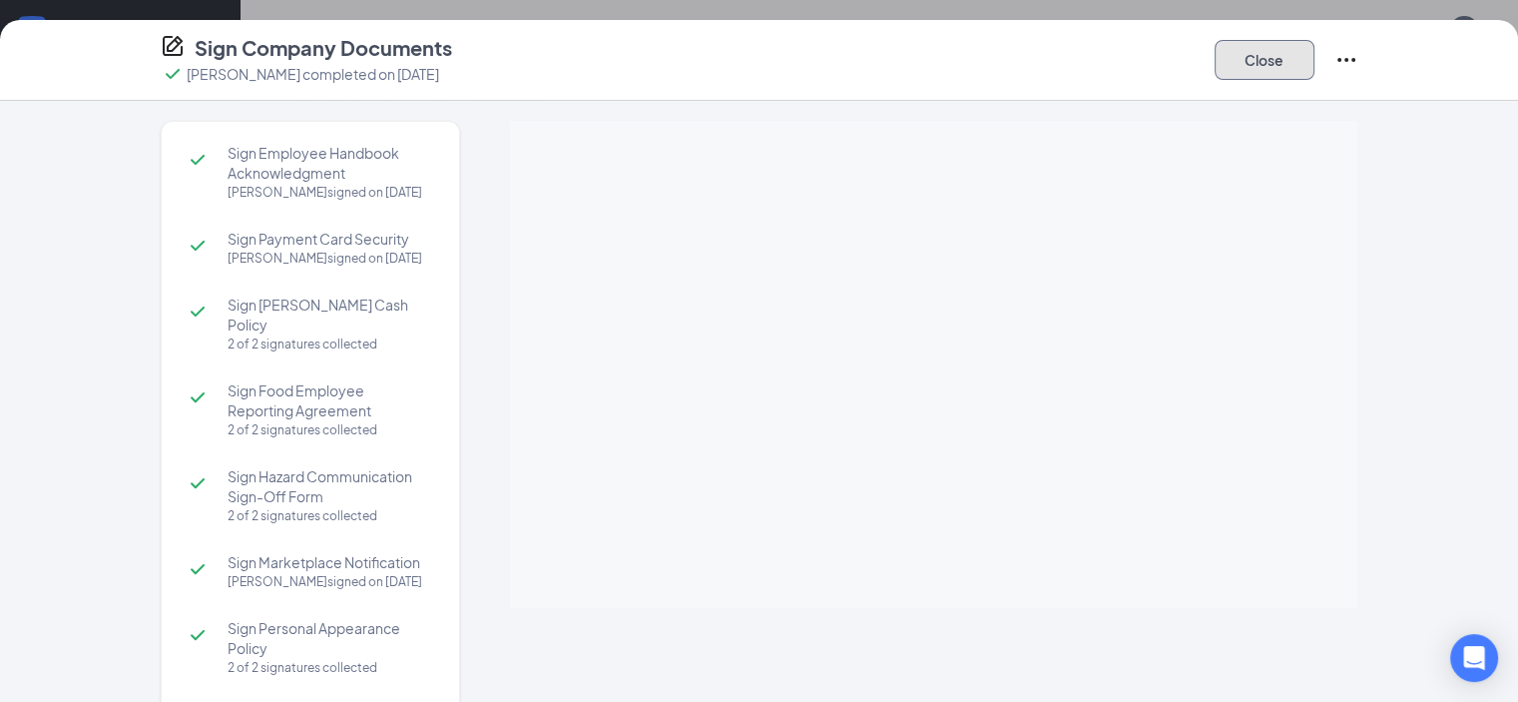
click at [1315, 53] on button "Close" at bounding box center [1265, 60] width 100 height 40
